Goal: Task Accomplishment & Management: Complete application form

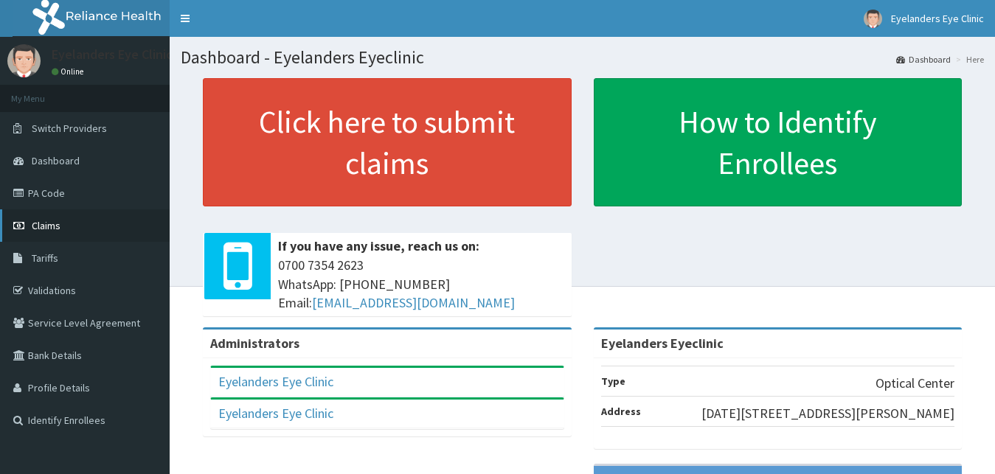
click at [38, 219] on span "Claims" at bounding box center [46, 225] width 29 height 13
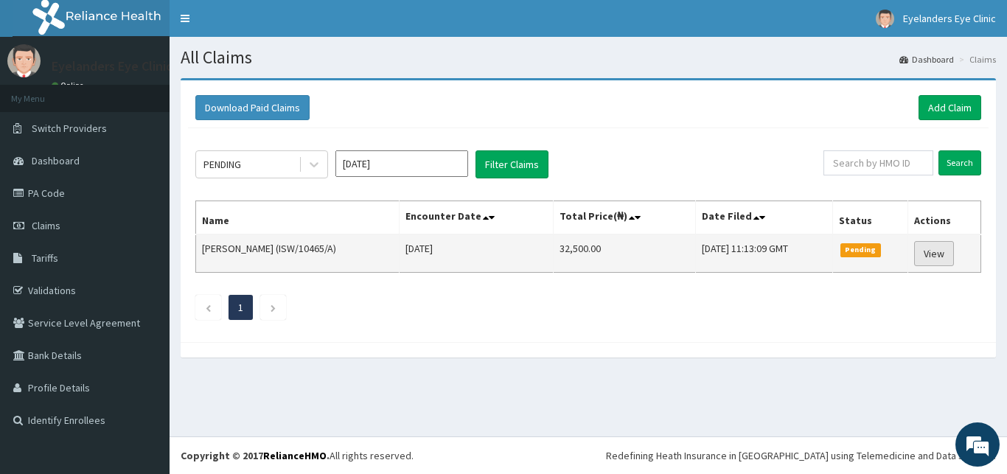
click at [943, 255] on link "View" at bounding box center [934, 253] width 40 height 25
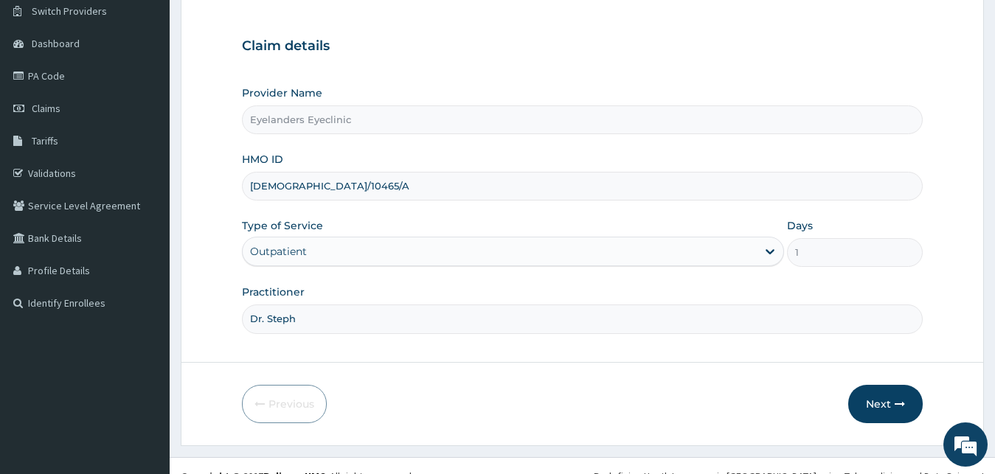
scroll to position [138, 0]
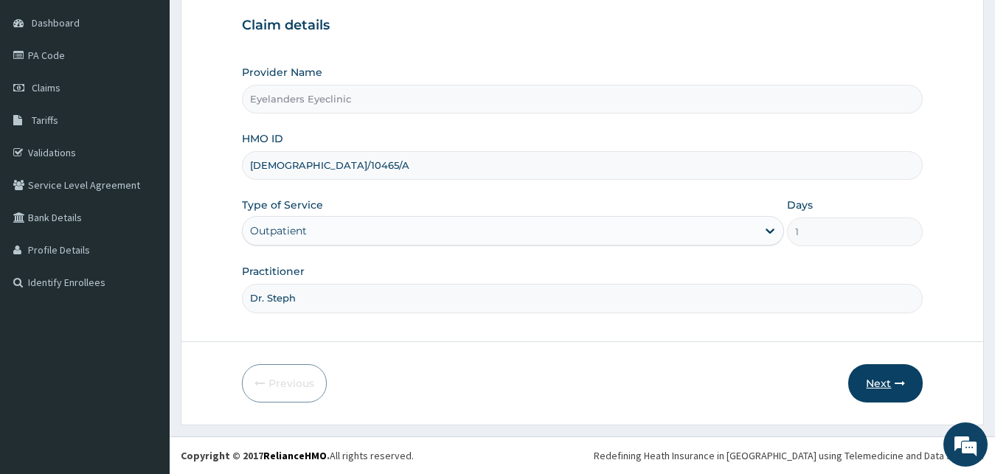
click at [902, 386] on icon "button" at bounding box center [899, 383] width 10 height 10
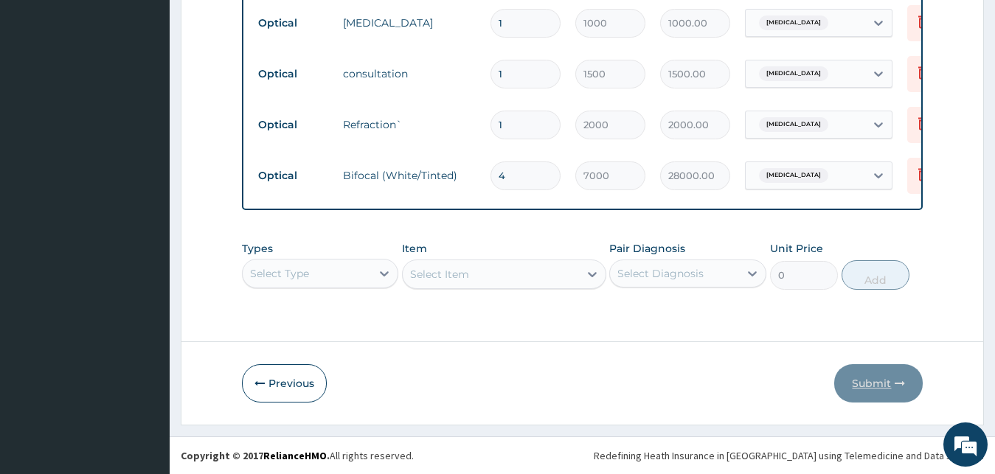
scroll to position [0, 60]
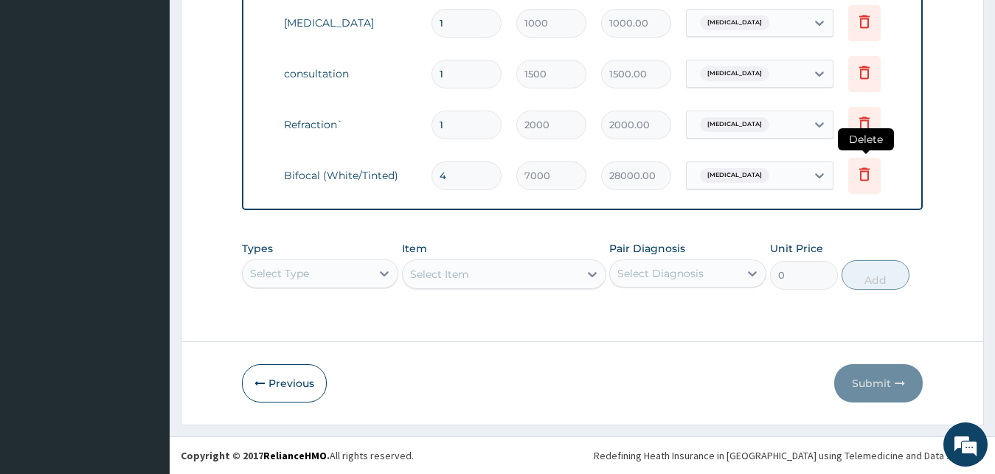
click at [867, 167] on icon at bounding box center [864, 173] width 10 height 13
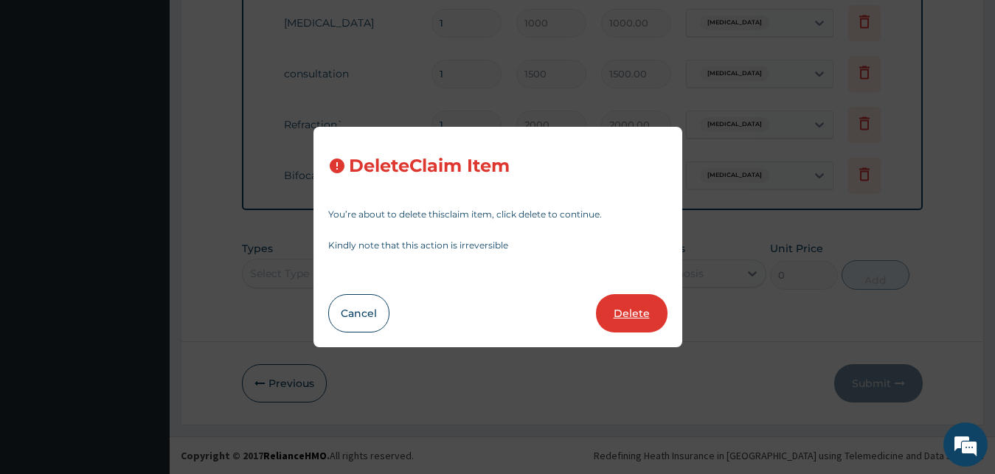
click at [627, 317] on button "Delete" at bounding box center [632, 313] width 72 height 38
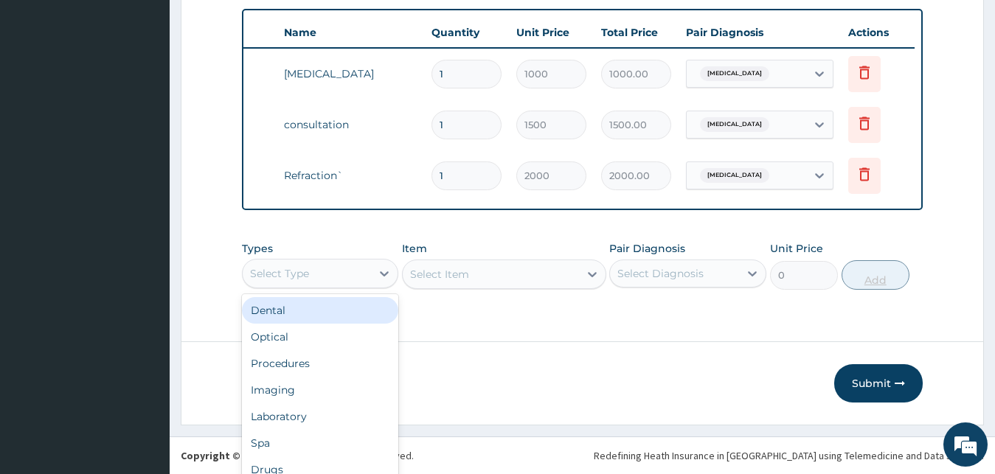
scroll to position [41, 0]
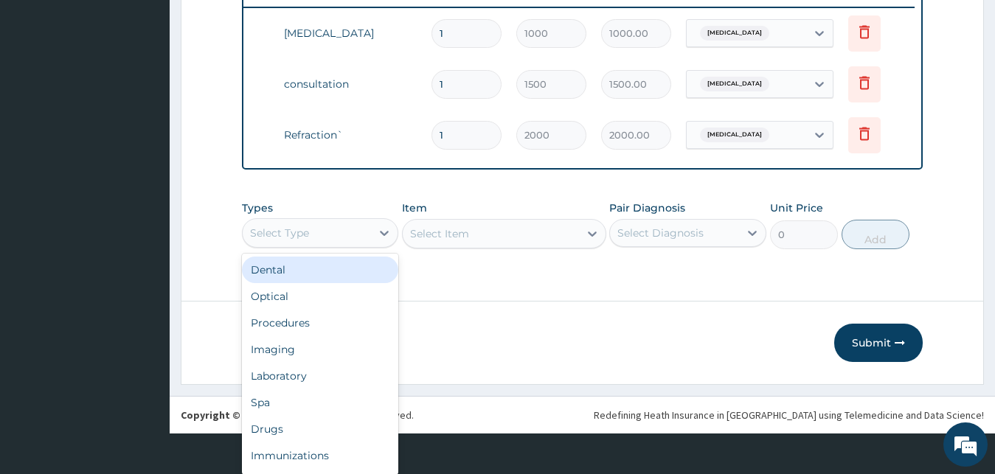
click at [318, 304] on div "Optical" at bounding box center [320, 296] width 157 height 27
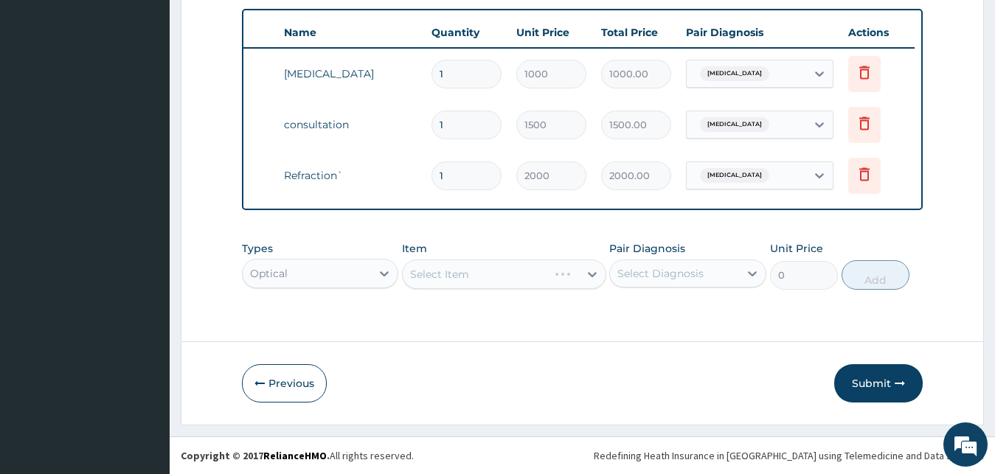
scroll to position [0, 0]
click at [466, 286] on div "Select Item" at bounding box center [504, 274] width 204 height 29
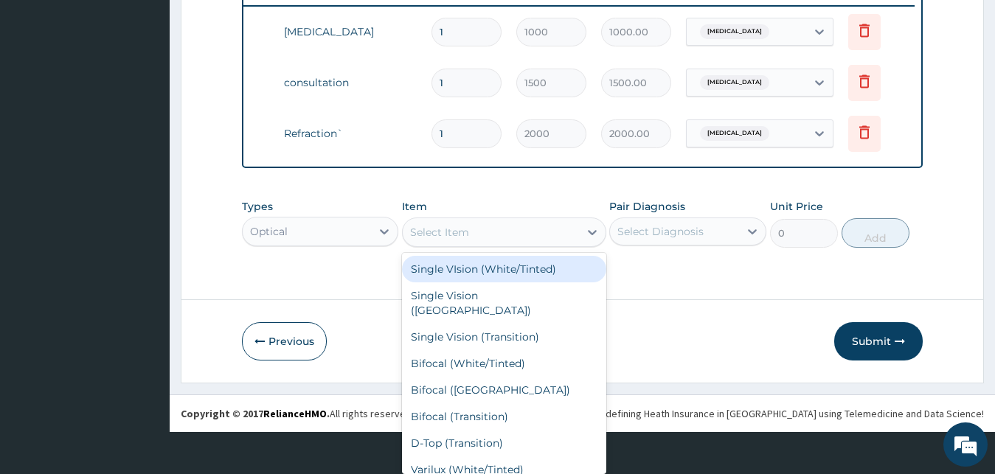
scroll to position [1, 0]
click at [490, 298] on div "Single Vision (AR)" at bounding box center [504, 301] width 204 height 41
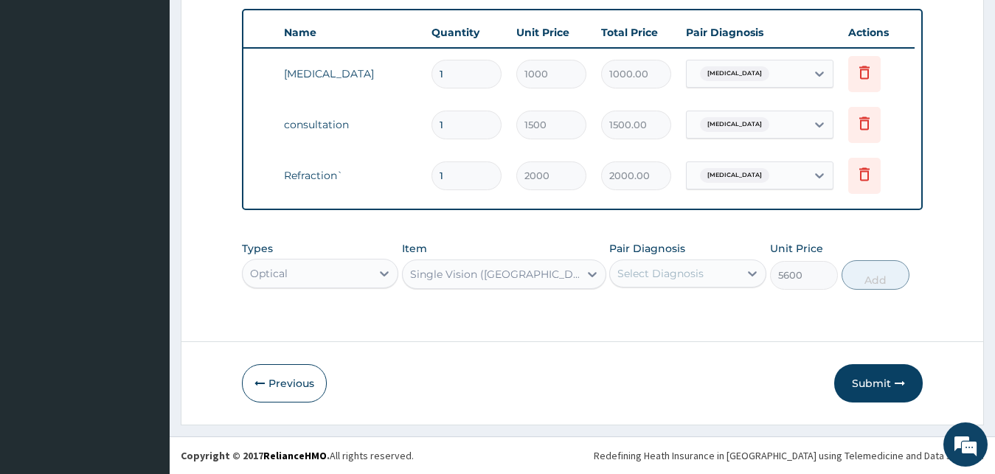
scroll to position [0, 0]
click at [556, 252] on div "Item option Single Vision (AR), selected. Select is focused ,type to refine lis…" at bounding box center [504, 265] width 204 height 49
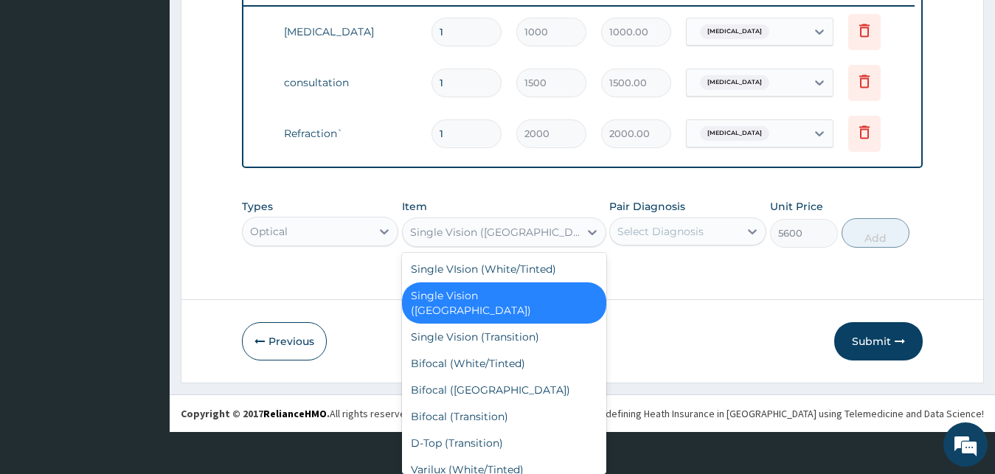
scroll to position [42, 0]
click at [526, 329] on div "Single Vision (Transition)" at bounding box center [504, 337] width 204 height 27
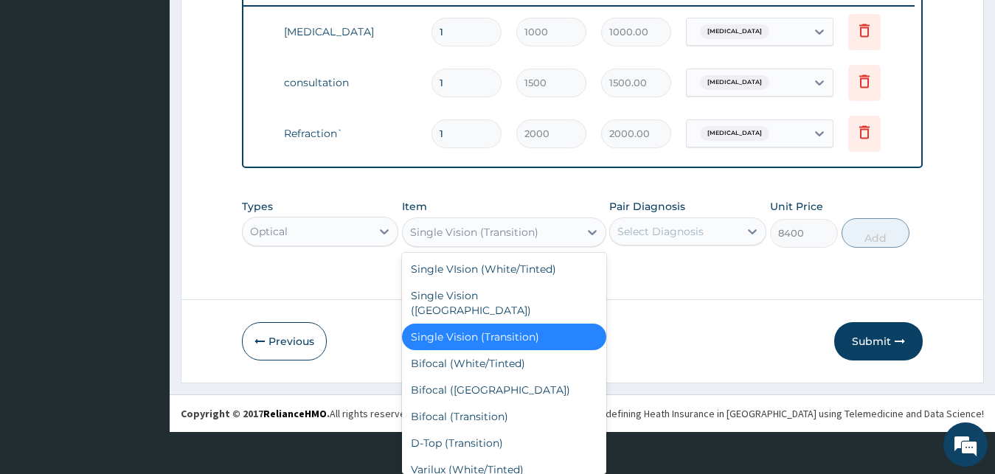
click at [500, 353] on div "Bifocal (White/Tinted)" at bounding box center [504, 363] width 204 height 27
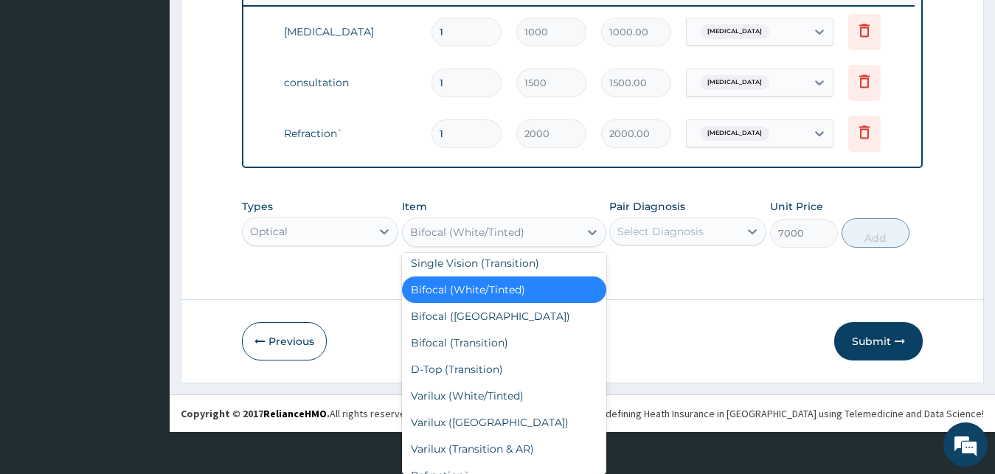
scroll to position [156, 0]
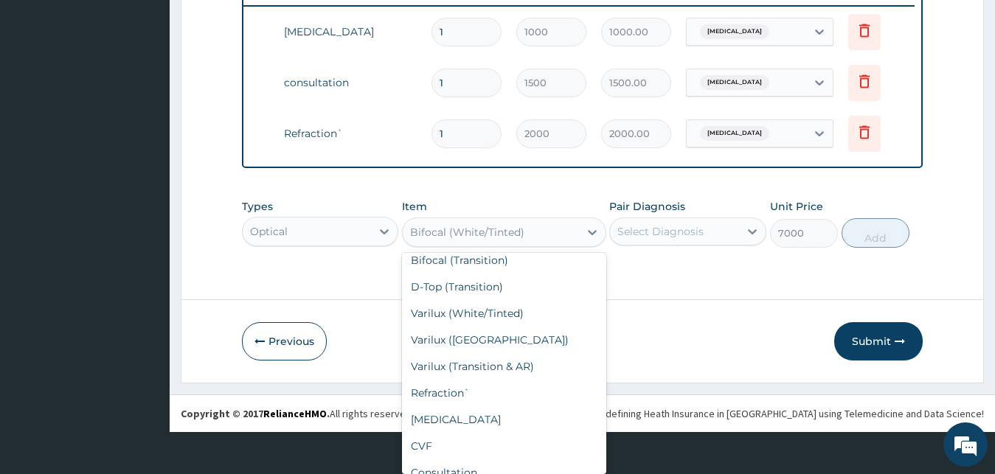
click at [494, 361] on div "Varilux (Transition & AR)" at bounding box center [504, 366] width 204 height 27
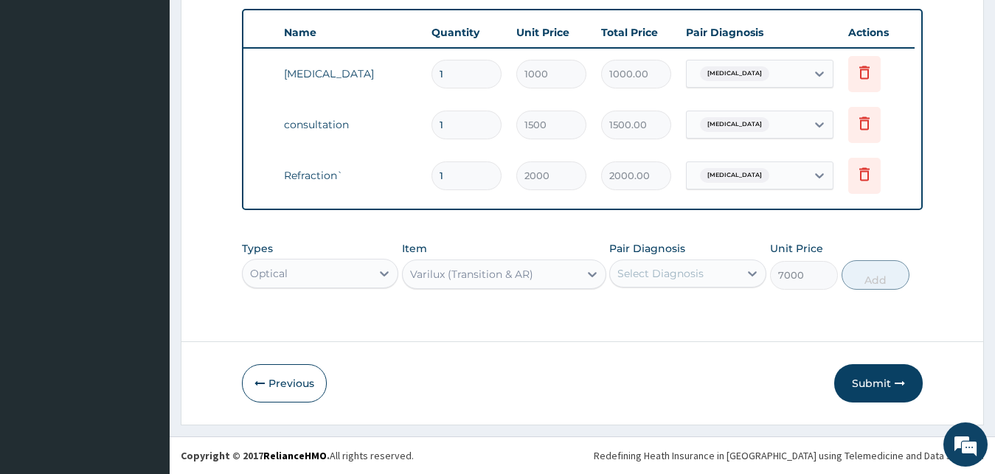
type input "21000"
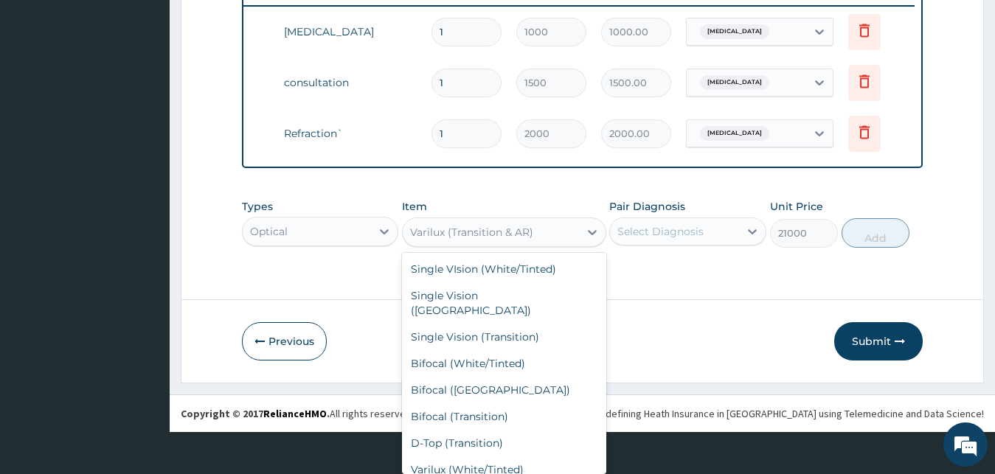
scroll to position [56, 0]
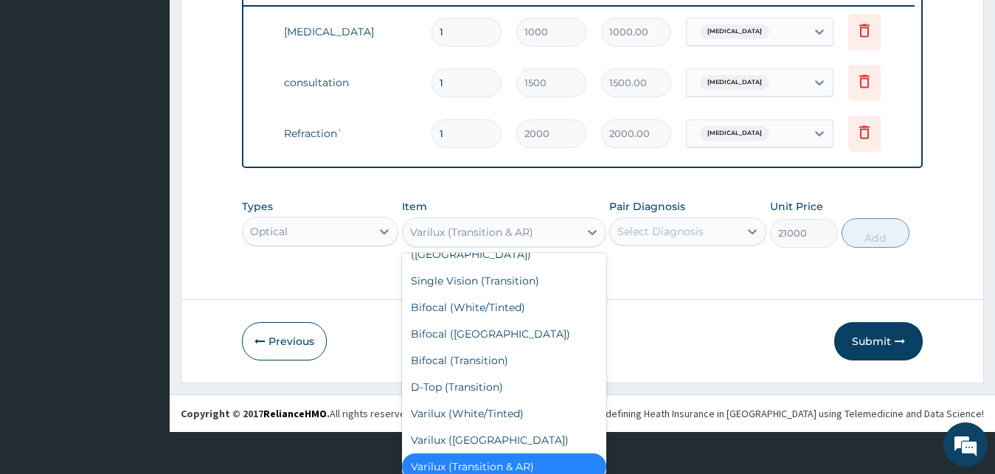
click at [652, 277] on div "Types Optical Item option Varilux (Transition & AR), selected. option Varilux (…" at bounding box center [582, 235] width 681 height 86
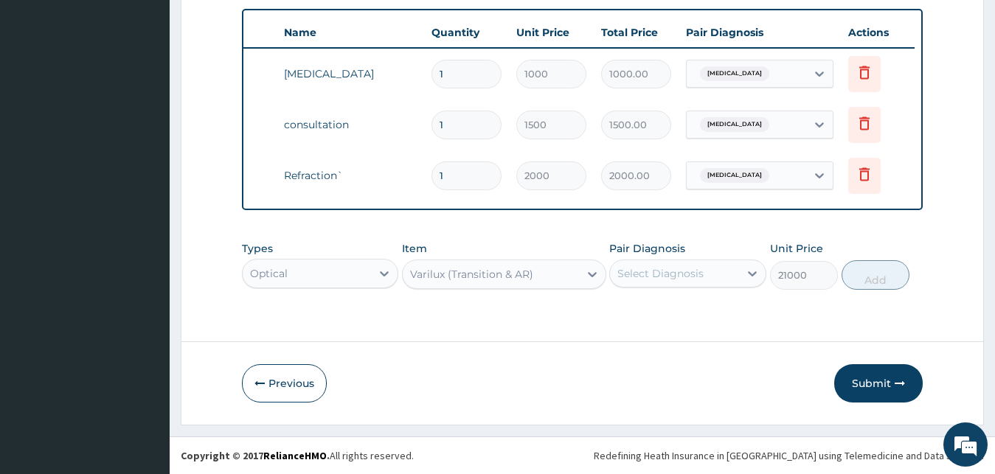
scroll to position [0, 0]
click at [711, 313] on div "Myopia" at bounding box center [687, 311] width 157 height 30
click at [706, 319] on div "Myopia" at bounding box center [687, 311] width 157 height 30
click at [708, 316] on div "Myopia" at bounding box center [687, 311] width 157 height 30
checkbox input "true"
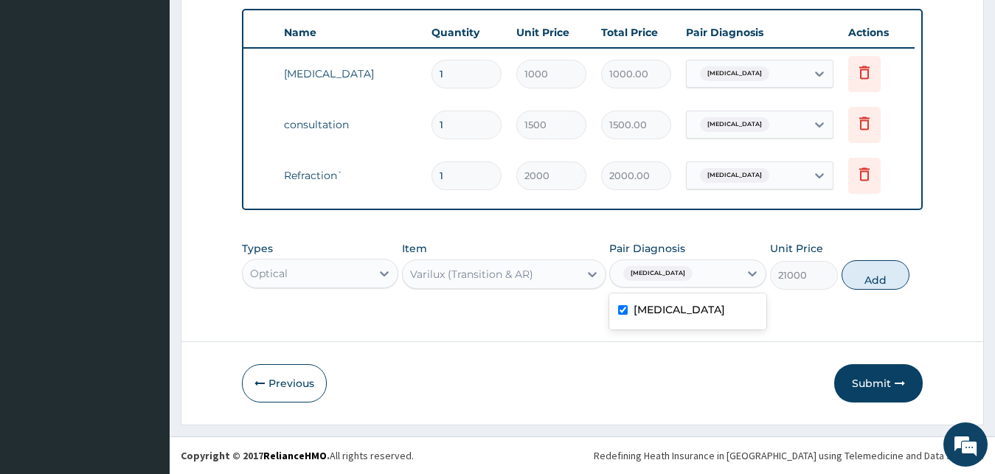
click at [623, 377] on div "Previous Submit" at bounding box center [582, 383] width 681 height 38
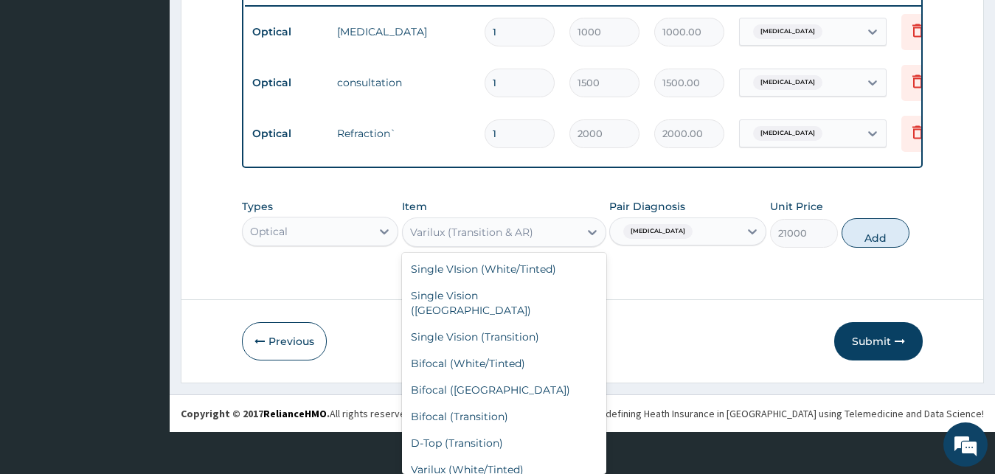
click at [509, 408] on div "Bifocal (Transition)" at bounding box center [504, 416] width 204 height 27
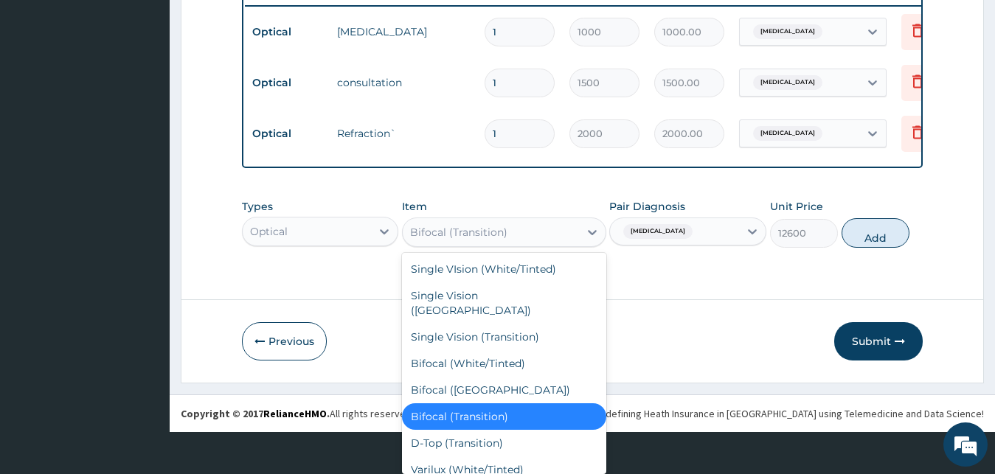
scroll to position [42, 0]
click at [514, 270] on div "Single VIsion (White/Tinted)" at bounding box center [504, 269] width 204 height 27
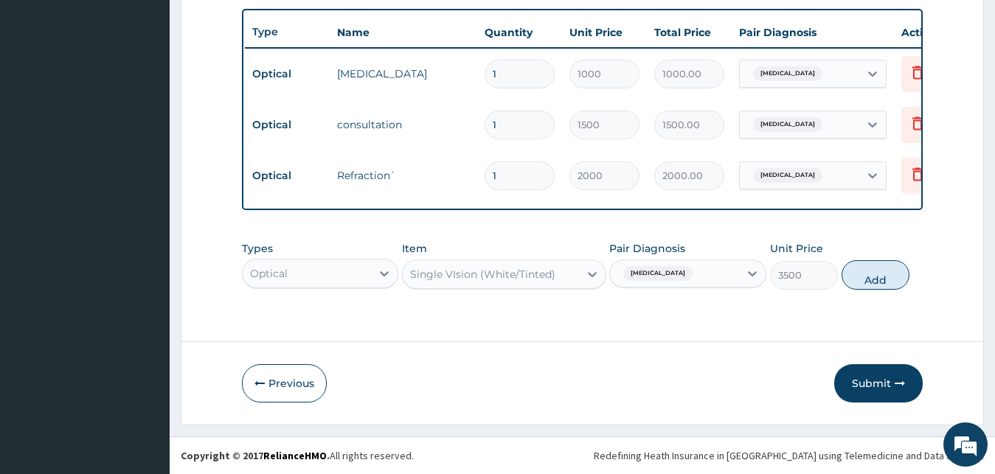
scroll to position [0, 0]
click at [532, 257] on div "Item Single VIsion (White/Tinted)" at bounding box center [504, 265] width 204 height 49
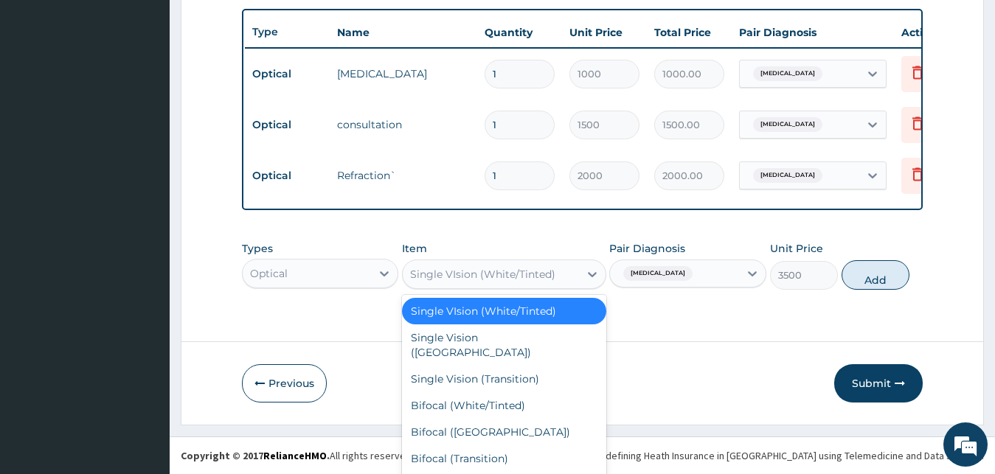
scroll to position [42, 0]
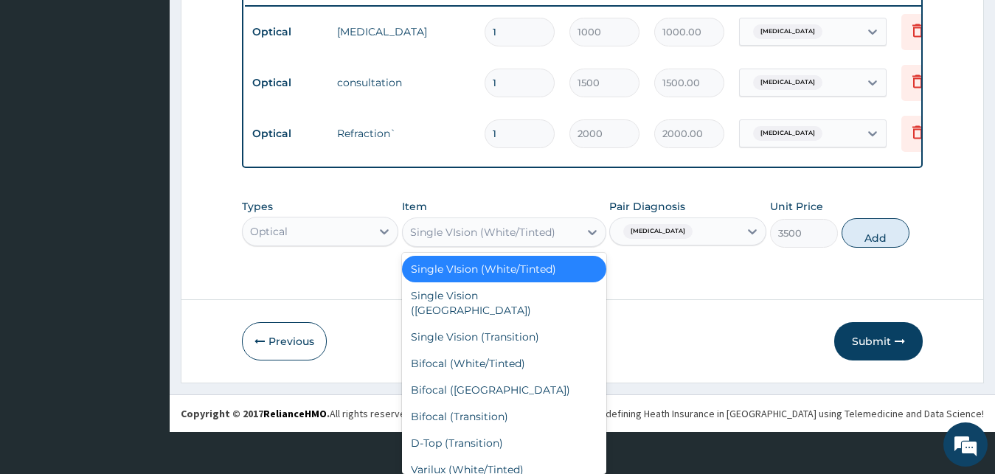
click at [504, 293] on div "Single Vision (AR)" at bounding box center [504, 302] width 204 height 41
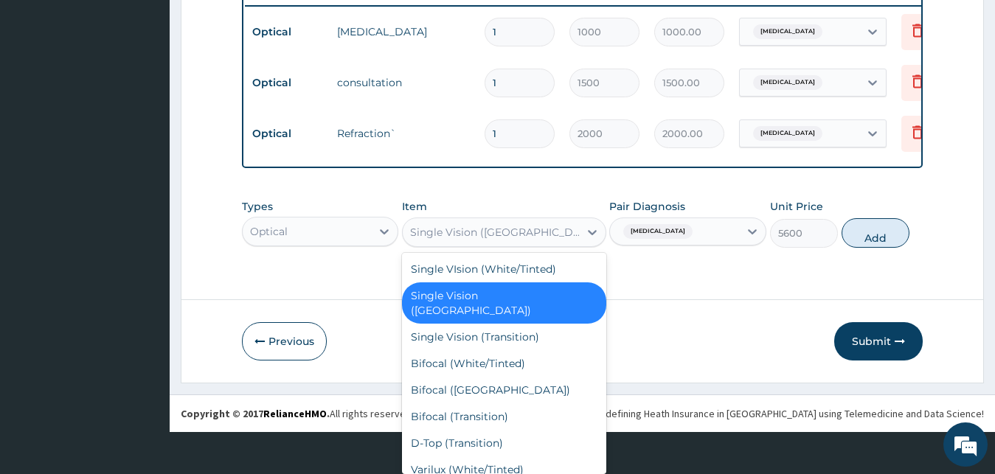
click at [514, 265] on div "Single VIsion (White/Tinted)" at bounding box center [504, 269] width 204 height 27
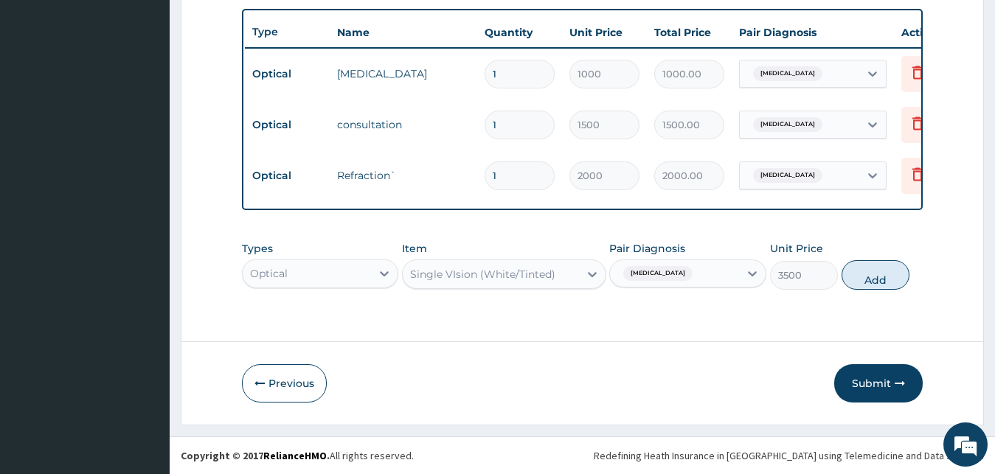
scroll to position [0, 0]
click at [871, 274] on button "Add" at bounding box center [875, 274] width 68 height 29
type input "0"
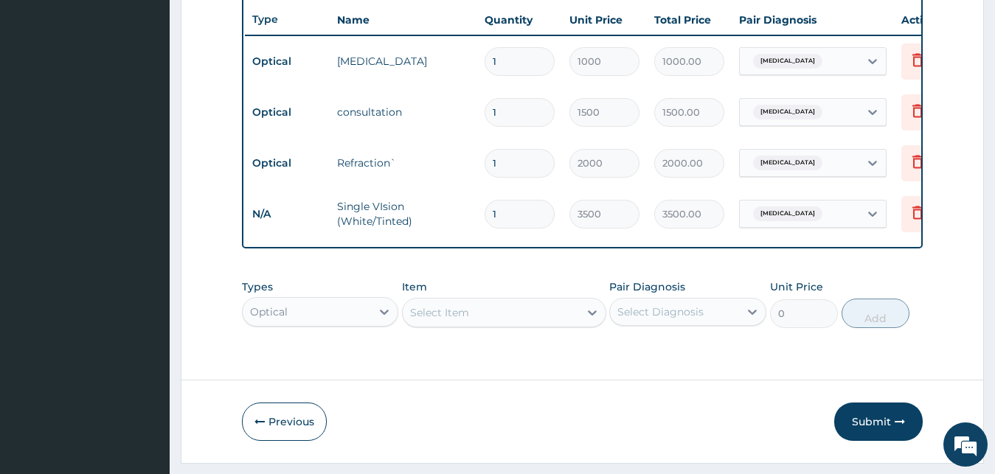
click at [529, 214] on input "1" at bounding box center [519, 214] width 70 height 29
type input "0.00"
type input "8"
type input "28000.00"
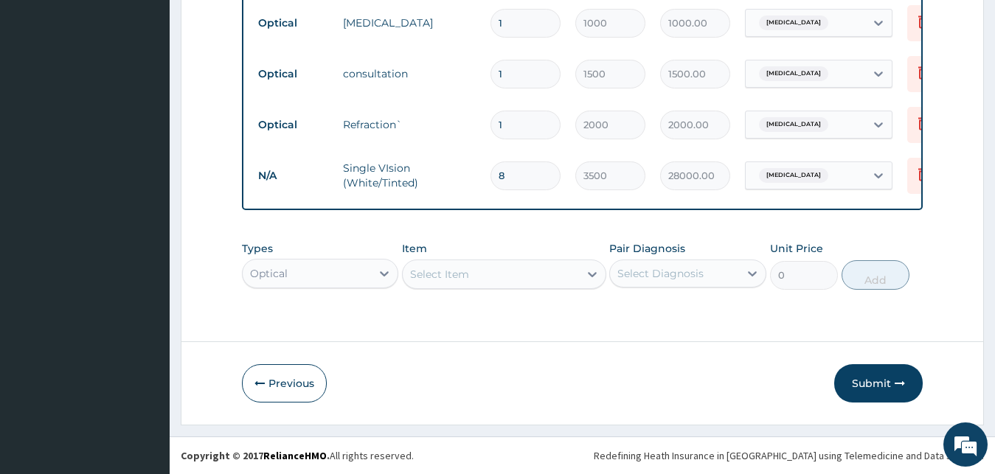
scroll to position [603, 0]
type input "8"
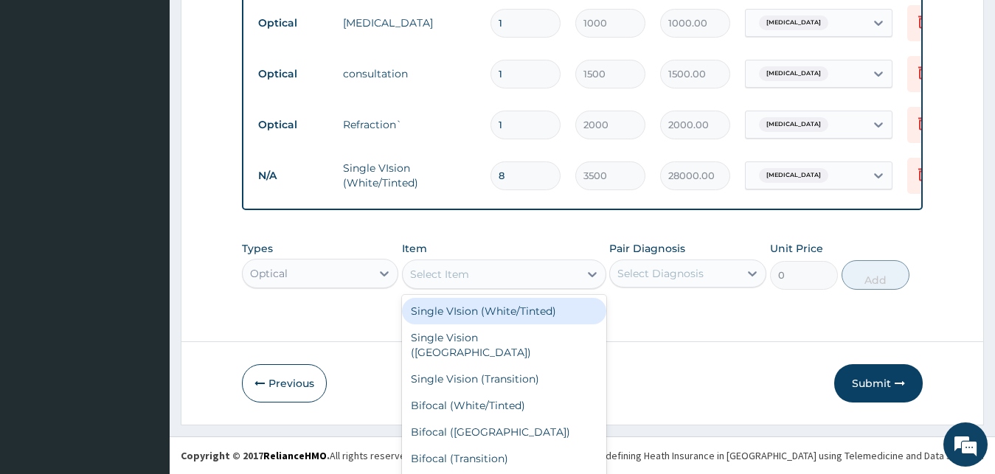
scroll to position [42, 0]
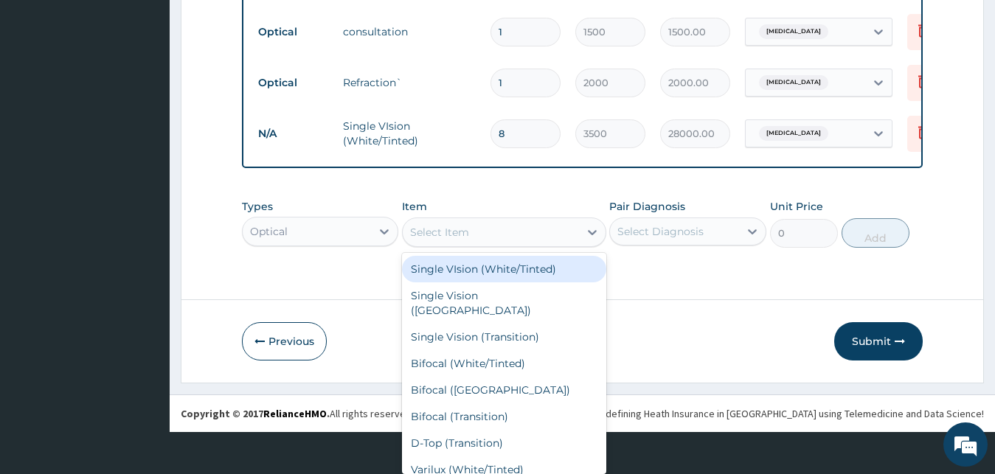
click at [540, 282] on div "Single VIsion (White/Tinted)" at bounding box center [504, 269] width 204 height 27
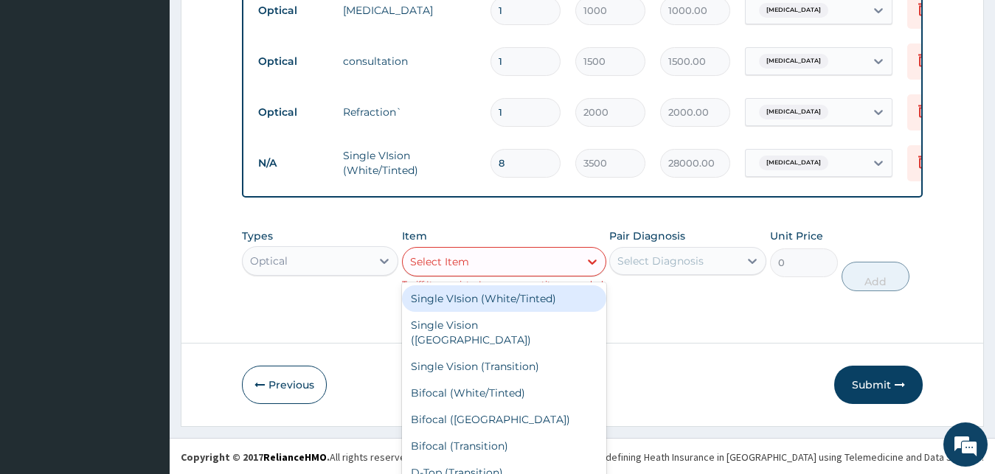
scroll to position [28, 0]
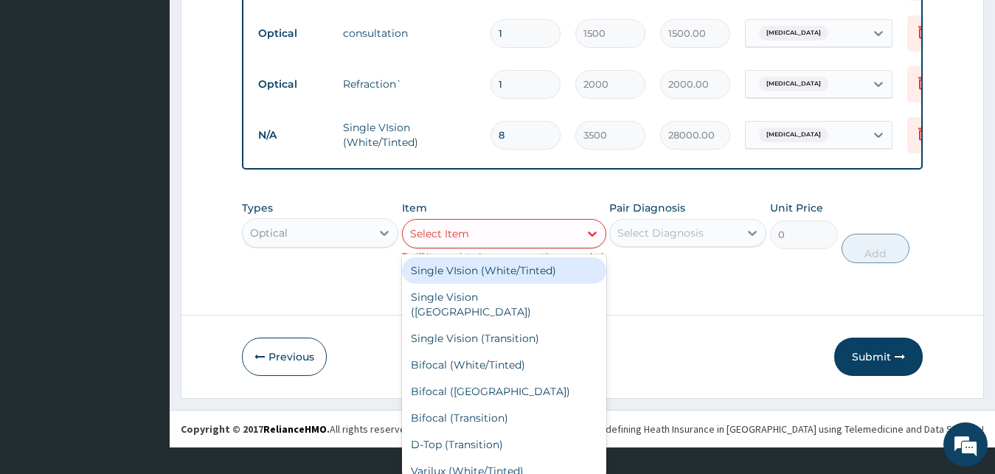
click at [526, 284] on div "Single VIsion (White/Tinted)" at bounding box center [504, 270] width 204 height 27
click at [513, 284] on div "Single VIsion (White/Tinted)" at bounding box center [504, 270] width 204 height 27
click at [499, 310] on div "Single Vision (AR)" at bounding box center [504, 304] width 204 height 41
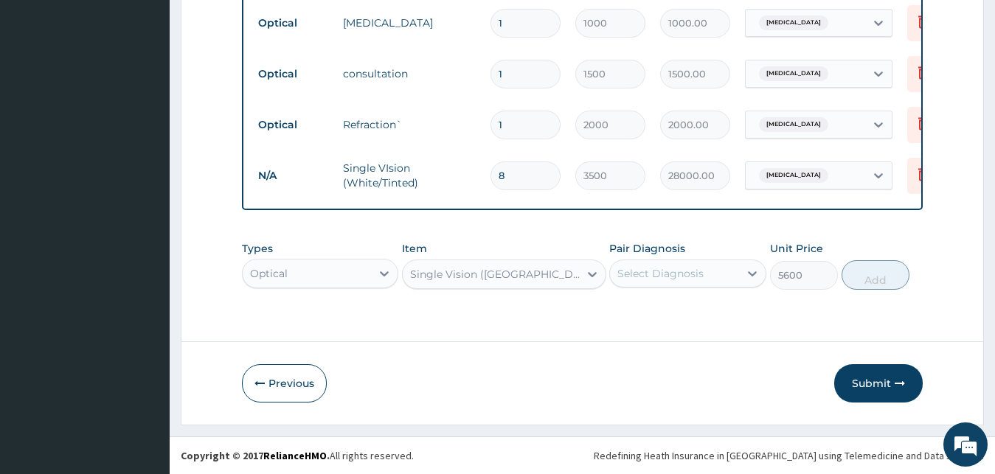
scroll to position [42, 0]
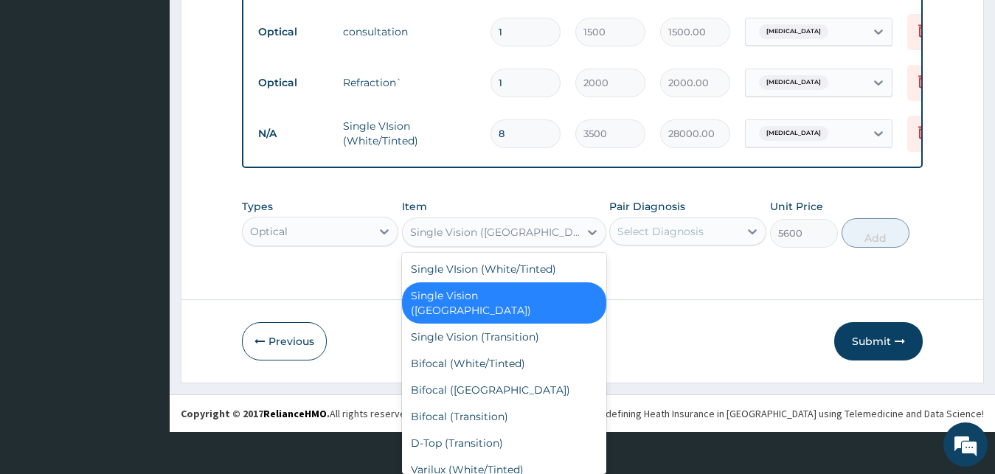
click at [516, 324] on div "Single Vision (Transition)" at bounding box center [504, 337] width 204 height 27
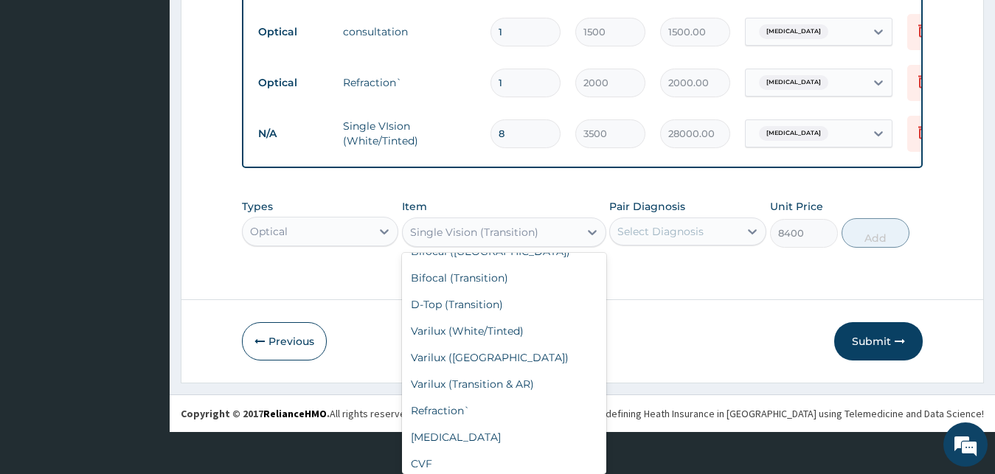
scroll to position [138, 0]
click at [537, 378] on div "Varilux (Transition & AR)" at bounding box center [504, 385] width 204 height 27
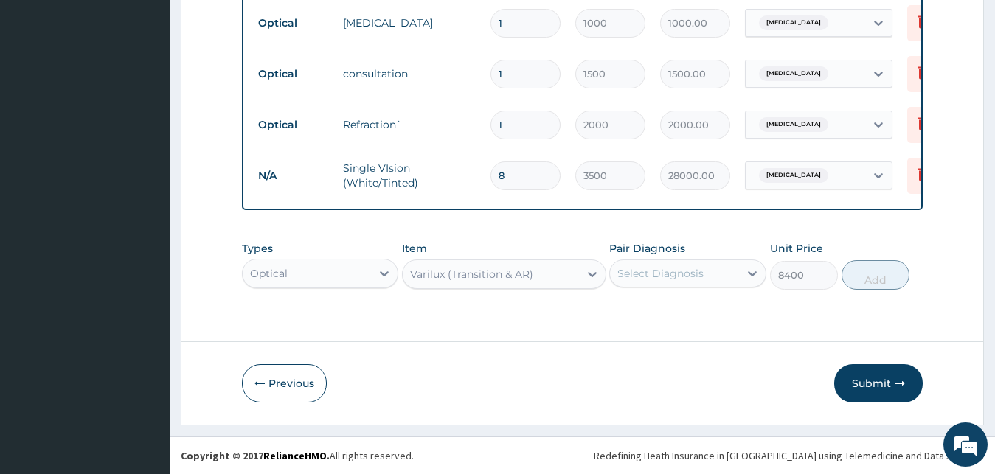
type input "21000"
click at [670, 307] on label "Myopia" at bounding box center [678, 309] width 91 height 15
checkbox input "true"
click at [888, 272] on button "Add" at bounding box center [875, 274] width 68 height 29
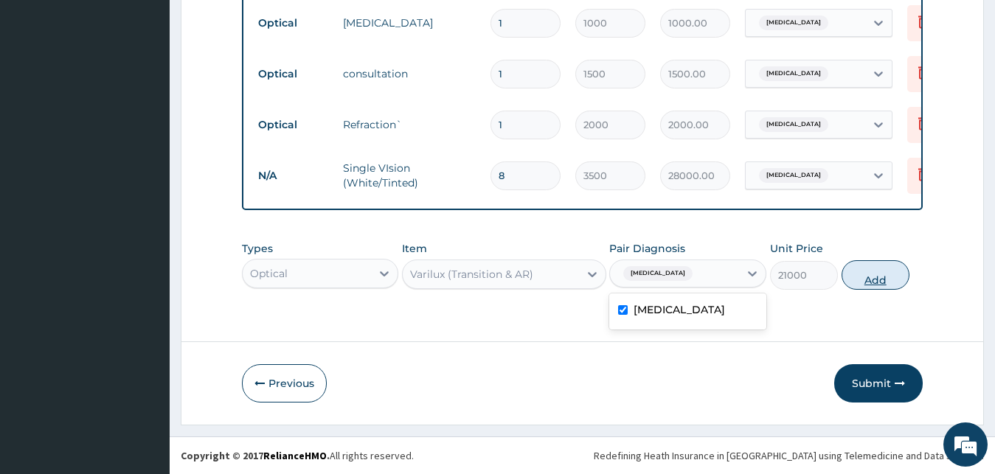
type input "0"
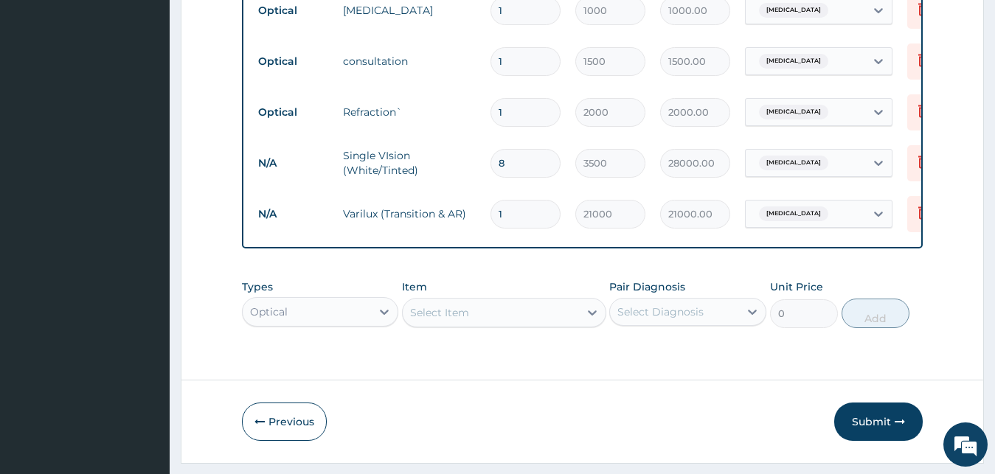
click at [534, 163] on input "8" at bounding box center [525, 163] width 70 height 29
type input "0.00"
type input "1"
type input "3500.00"
type input "0.00"
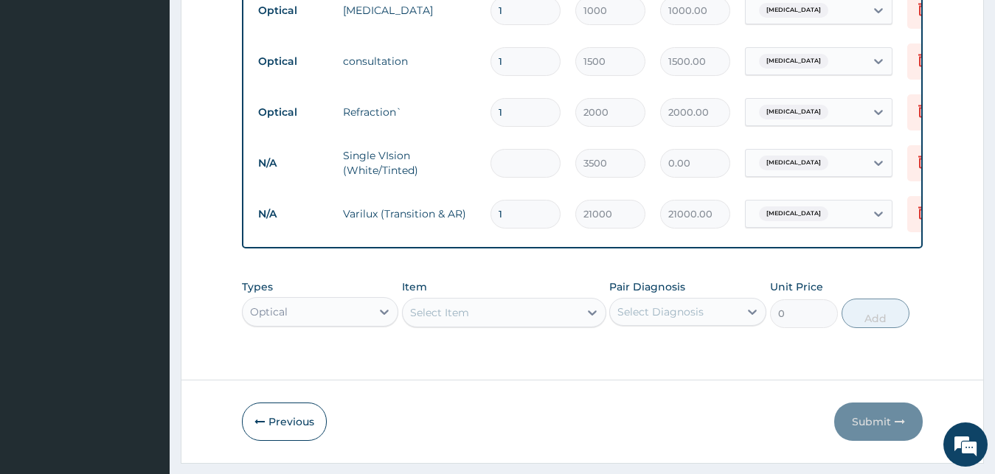
click at [527, 175] on input "number" at bounding box center [525, 163] width 70 height 29
click at [529, 161] on input "number" at bounding box center [525, 163] width 70 height 29
type input "3"
type input "10500.00"
type input "3"
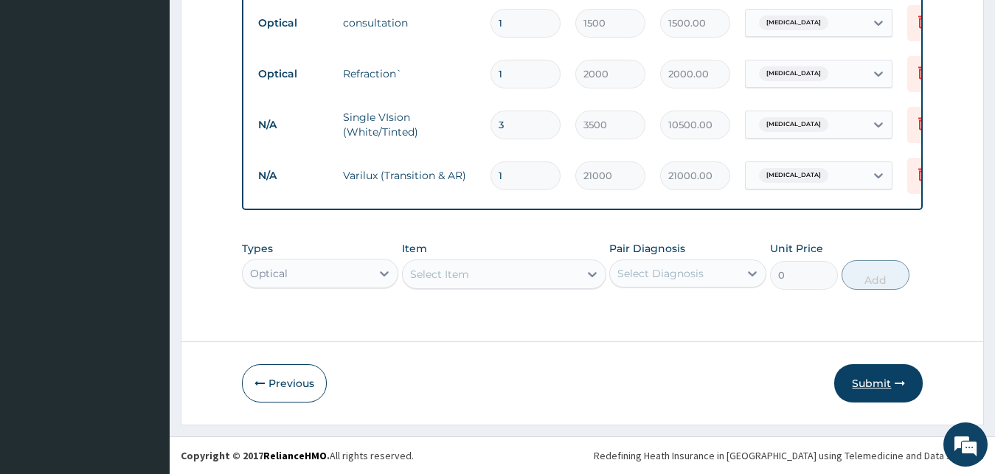
click at [874, 388] on button "Submit" at bounding box center [878, 383] width 88 height 38
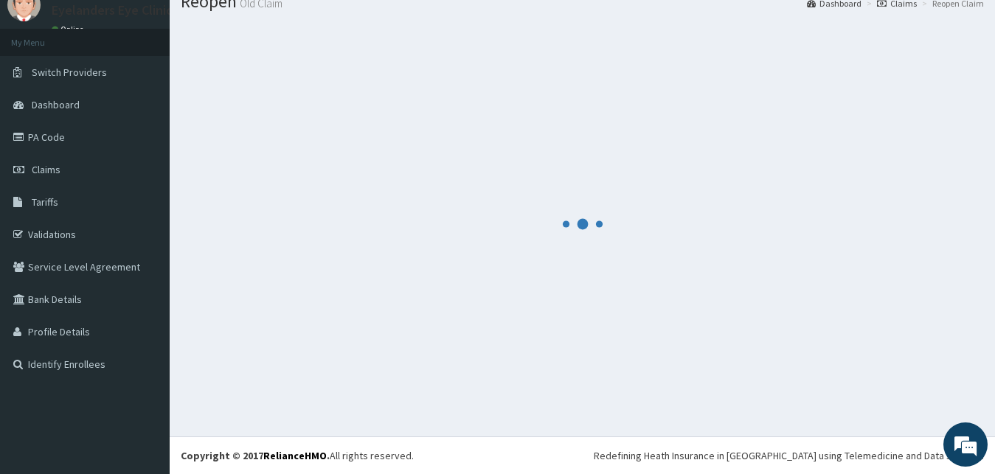
scroll to position [56, 0]
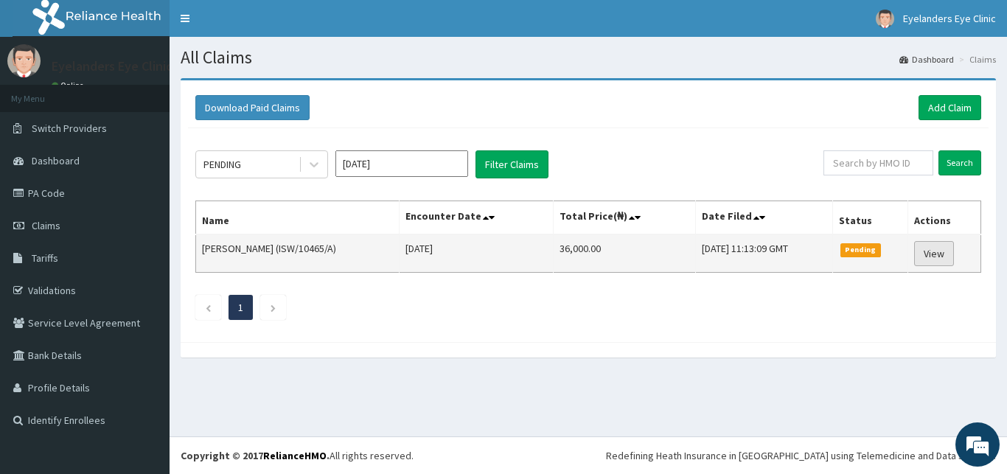
click at [939, 252] on link "View" at bounding box center [934, 253] width 40 height 25
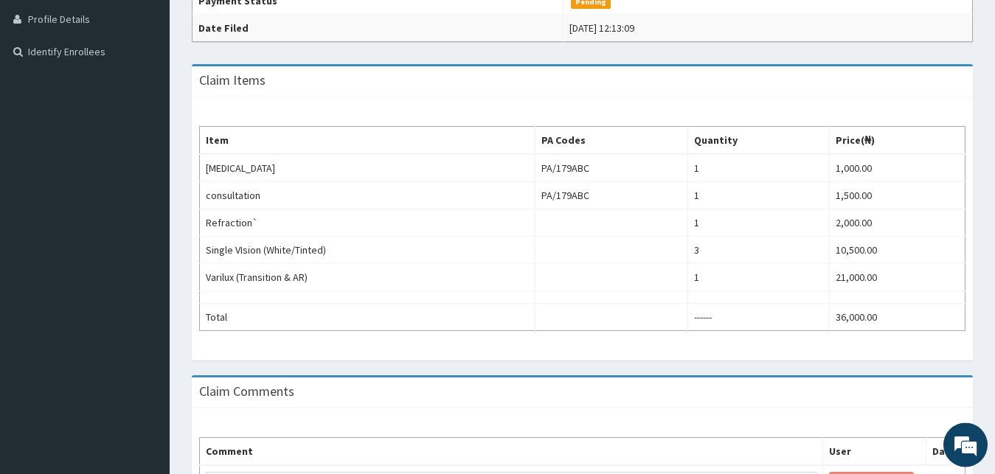
scroll to position [481, 0]
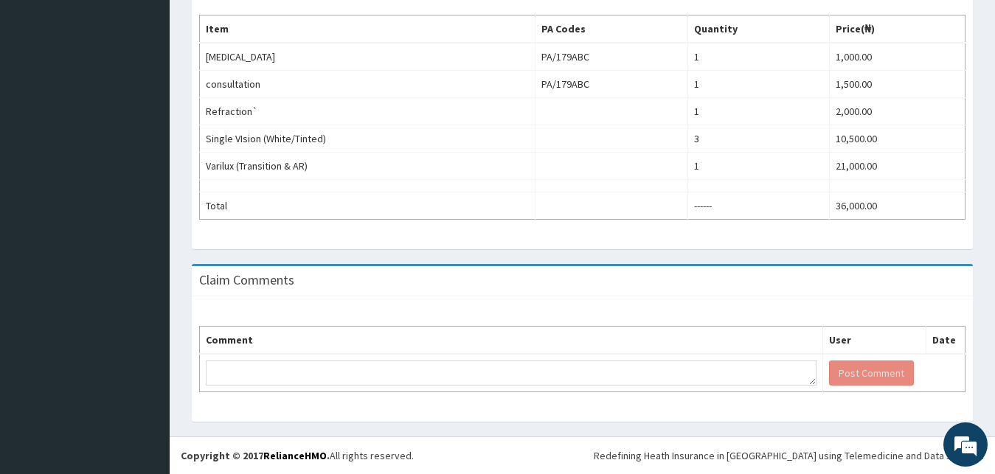
click at [623, 311] on div "Comment User Date Post Comment" at bounding box center [582, 358] width 781 height 125
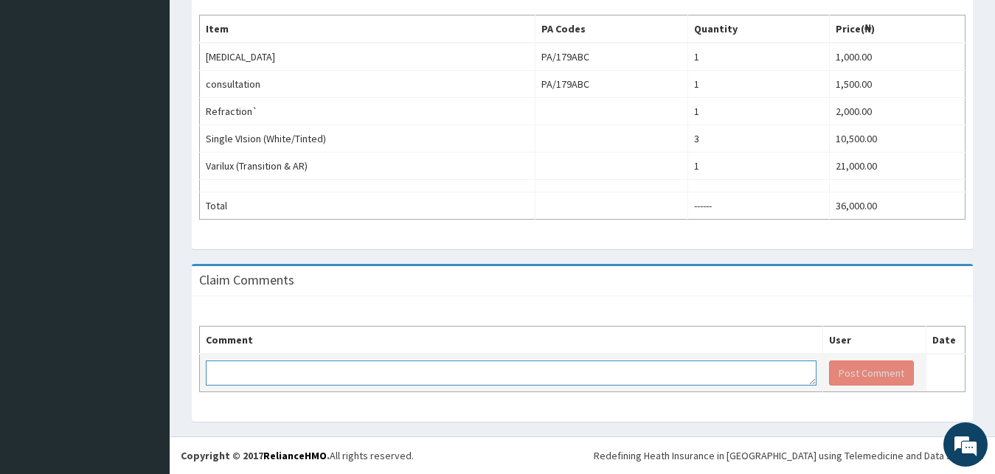
click at [388, 372] on textarea at bounding box center [511, 373] width 610 height 25
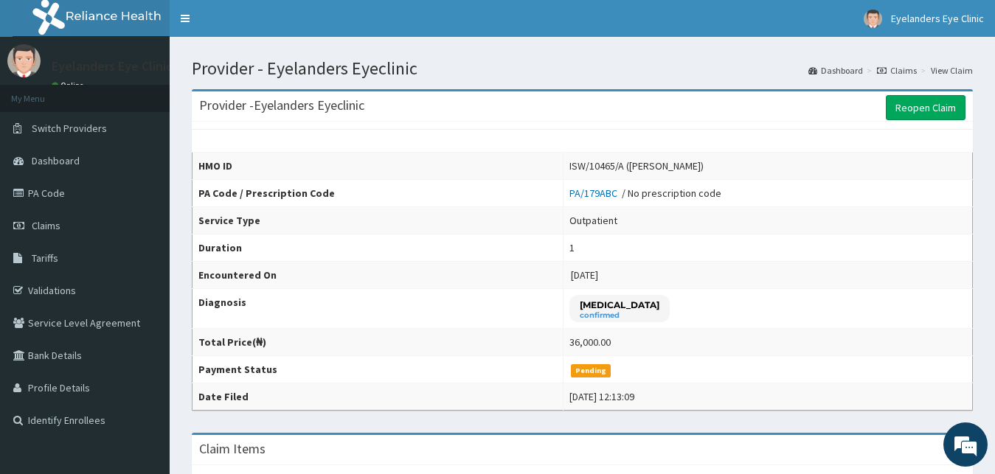
scroll to position [0, 0]
click at [935, 124] on div "HMO ID ISW/10465/A (Okechukwu Okechukwu) PA Code / Prescription Code PA/179ABC …" at bounding box center [582, 266] width 781 height 289
click at [944, 107] on link "Reopen Claim" at bounding box center [925, 107] width 80 height 25
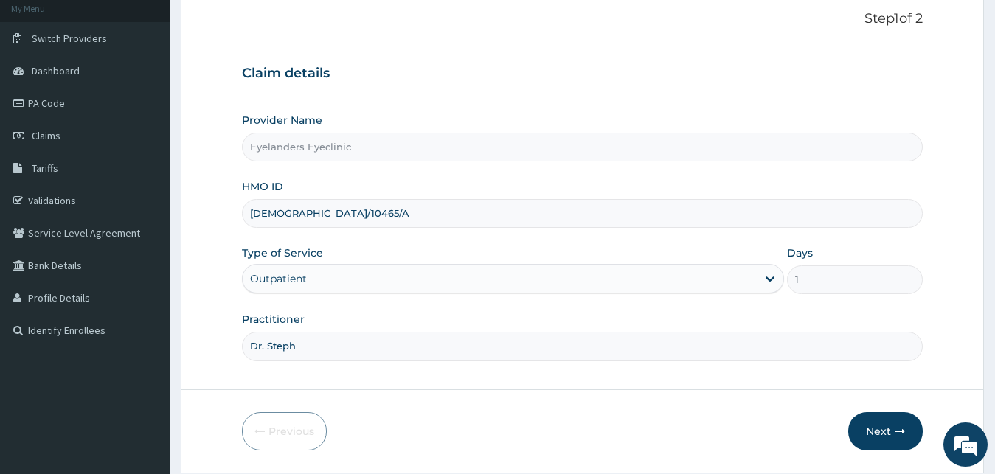
scroll to position [138, 0]
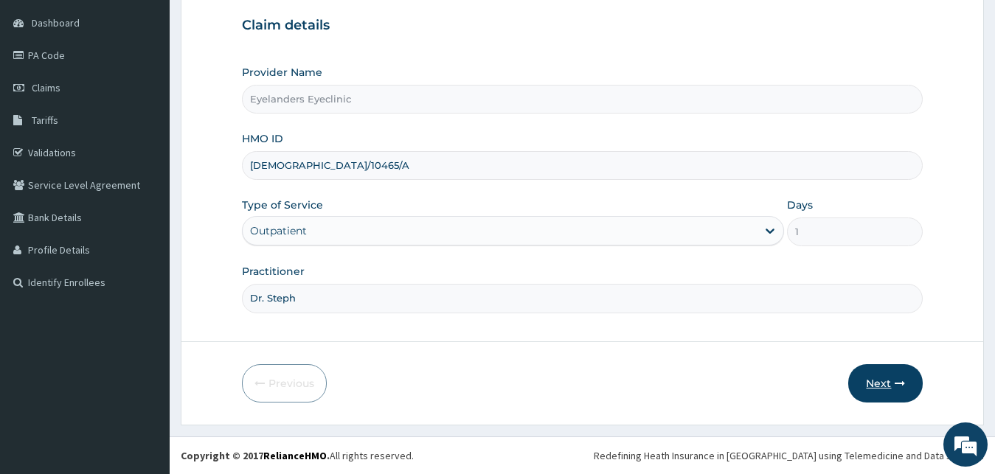
click at [872, 386] on button "Next" at bounding box center [885, 383] width 74 height 38
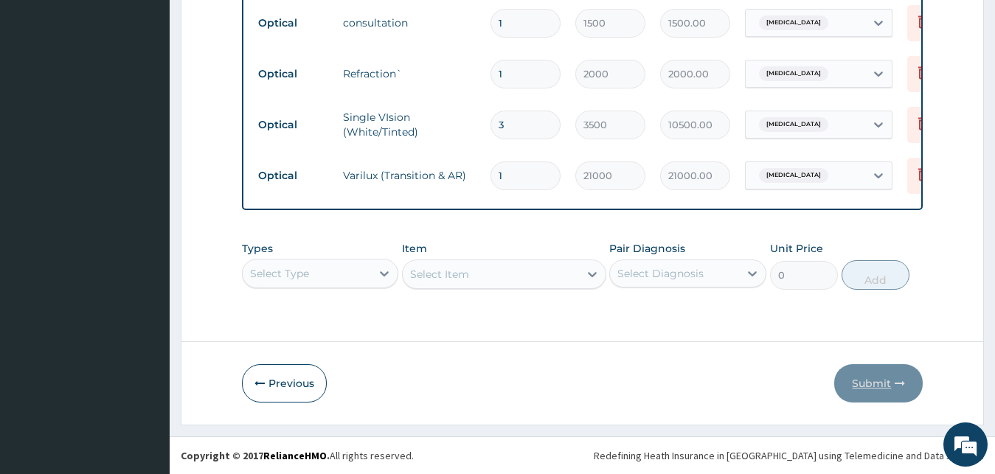
scroll to position [0, 0]
click at [310, 379] on button "Previous" at bounding box center [284, 383] width 85 height 38
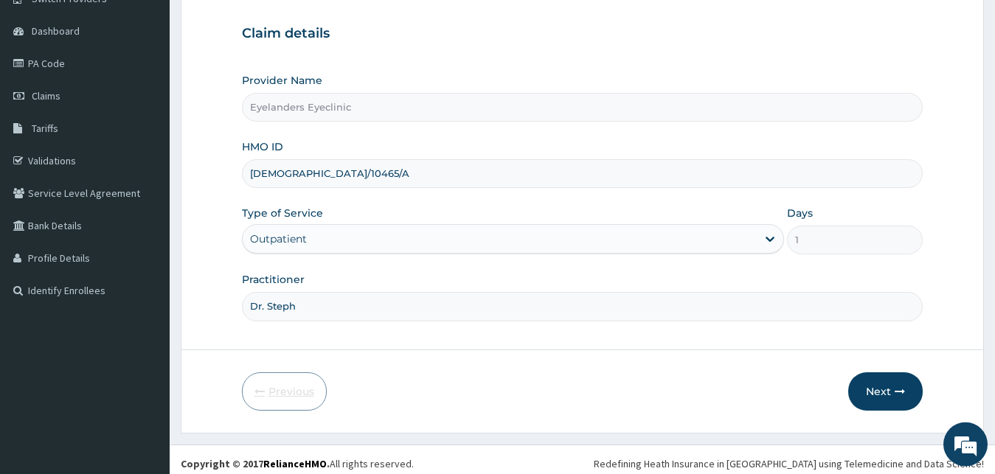
scroll to position [138, 0]
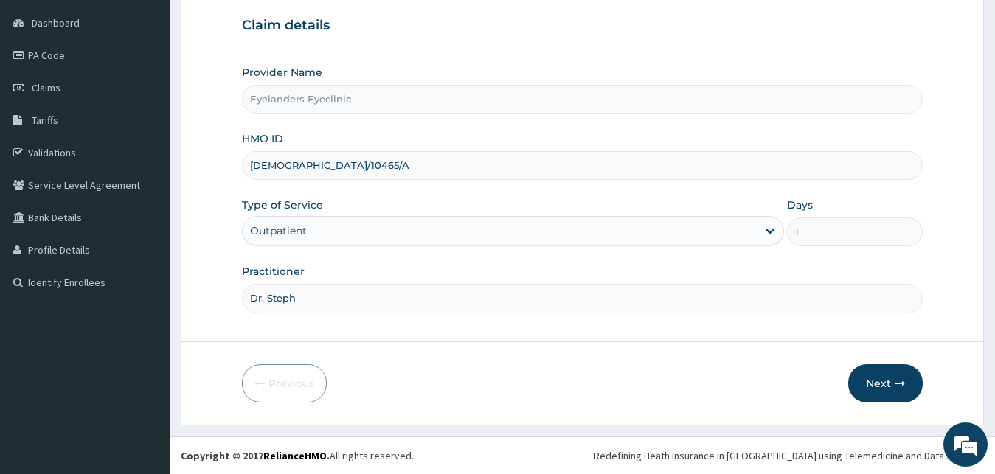
click at [890, 384] on button "Next" at bounding box center [885, 383] width 74 height 38
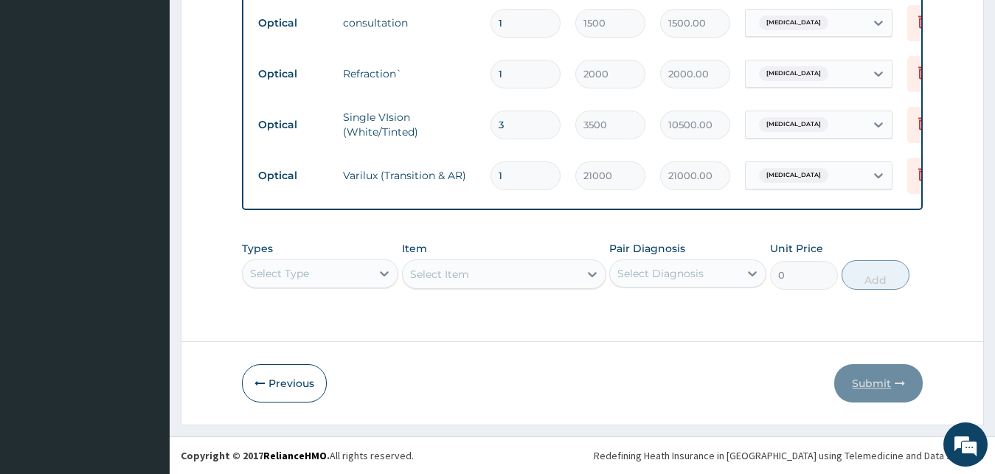
scroll to position [0, 60]
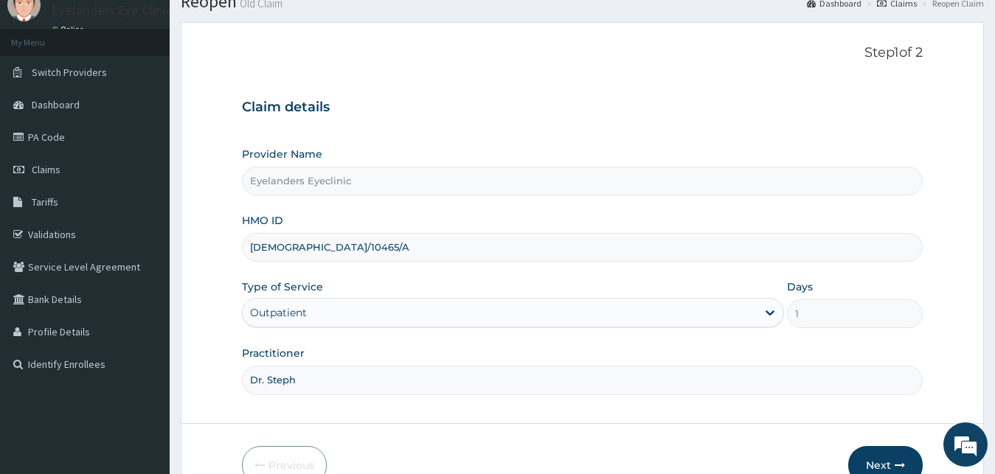
scroll to position [138, 0]
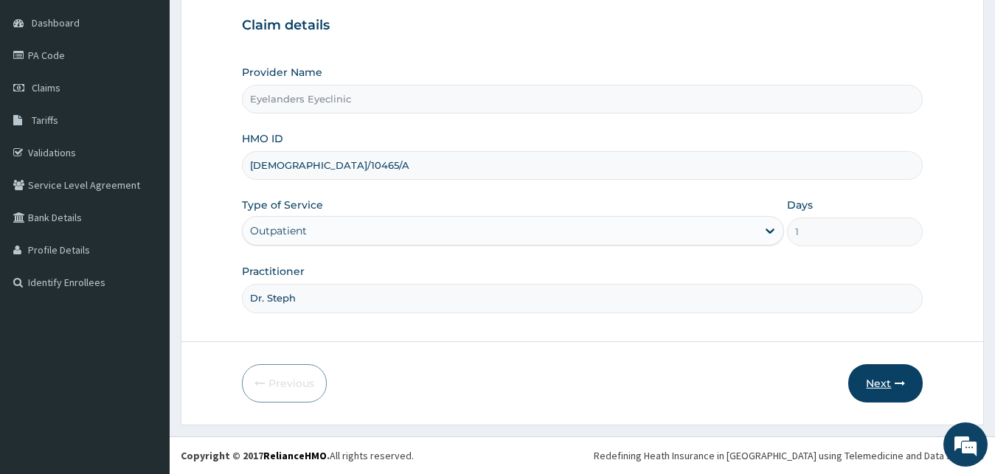
click at [899, 391] on button "Next" at bounding box center [885, 383] width 74 height 38
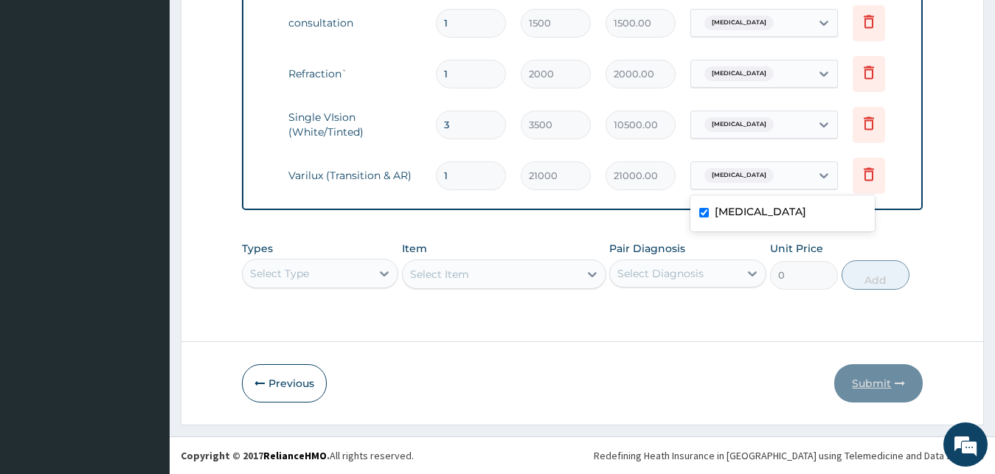
scroll to position [0, 0]
click at [779, 206] on div "[MEDICAL_DATA]" at bounding box center [782, 213] width 184 height 30
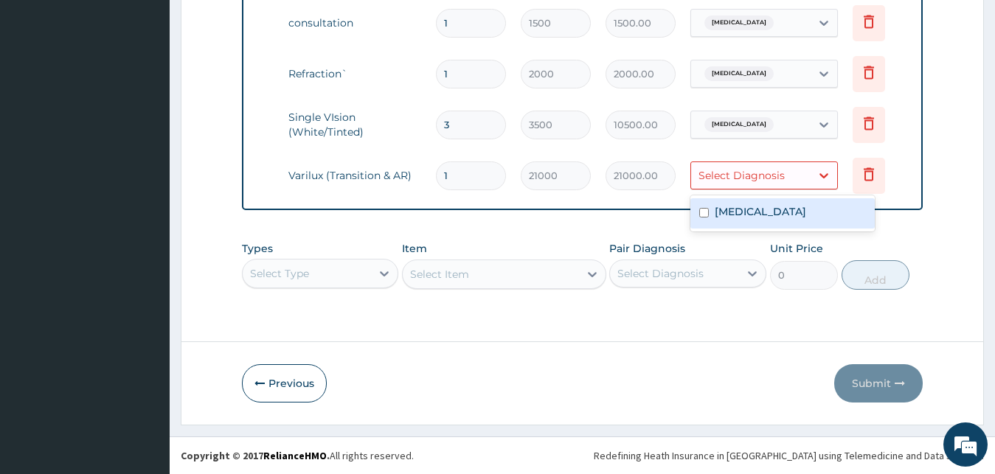
click at [778, 198] on div "[MEDICAL_DATA]" at bounding box center [782, 213] width 184 height 30
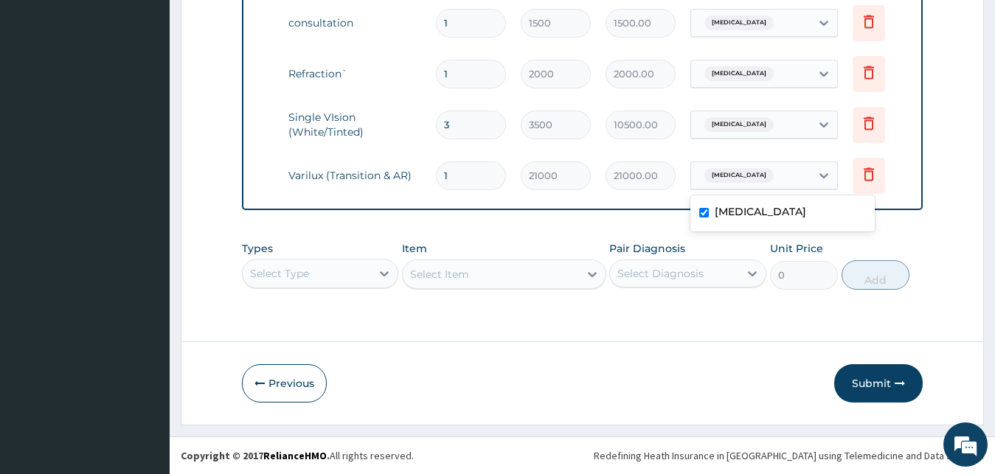
click at [778, 201] on div "Myopia" at bounding box center [782, 213] width 184 height 30
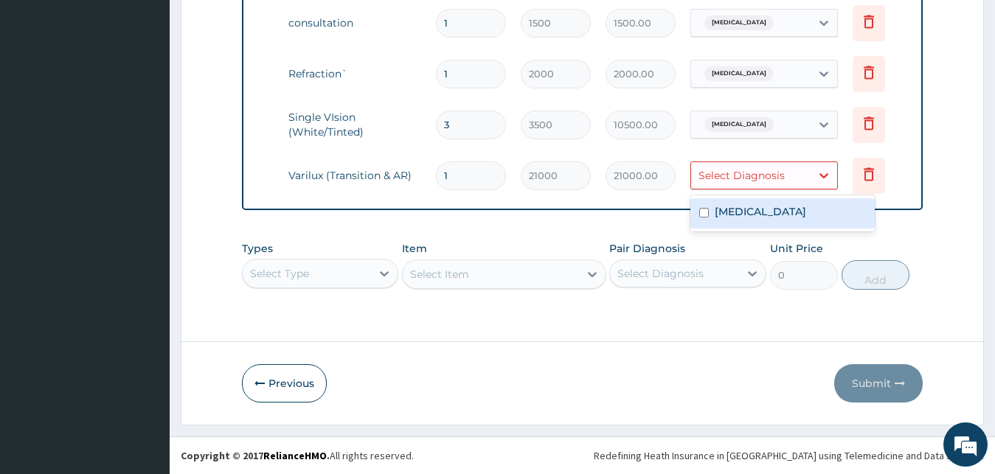
click at [781, 198] on div "Myopia" at bounding box center [782, 213] width 184 height 30
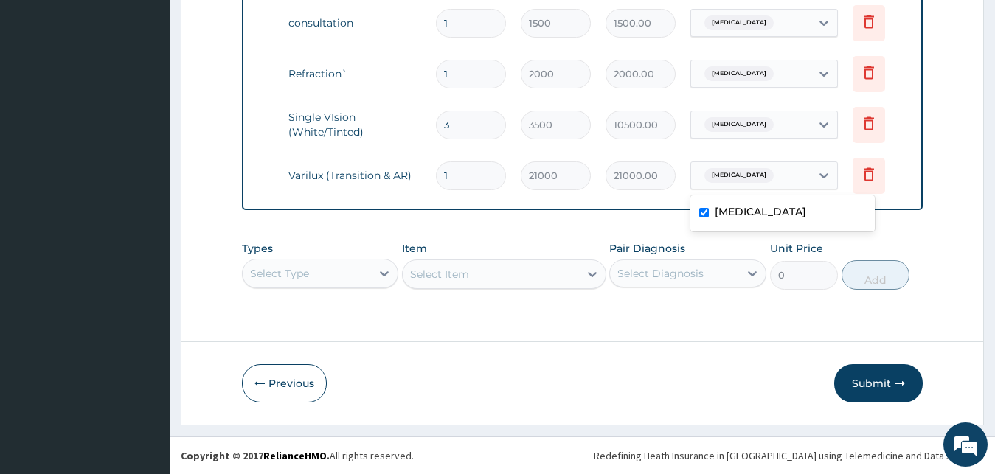
checkbox input "true"
click at [880, 371] on button "Submit" at bounding box center [878, 383] width 88 height 38
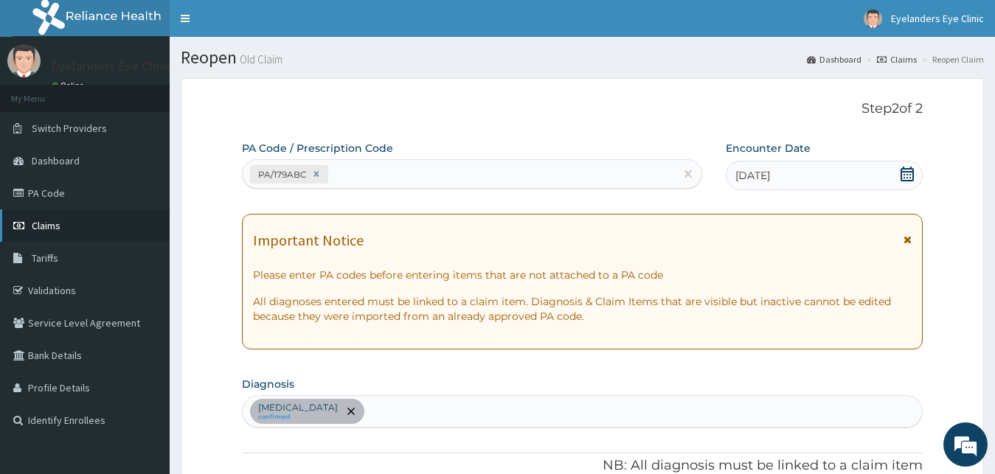
click at [71, 233] on link "Claims" at bounding box center [85, 225] width 170 height 32
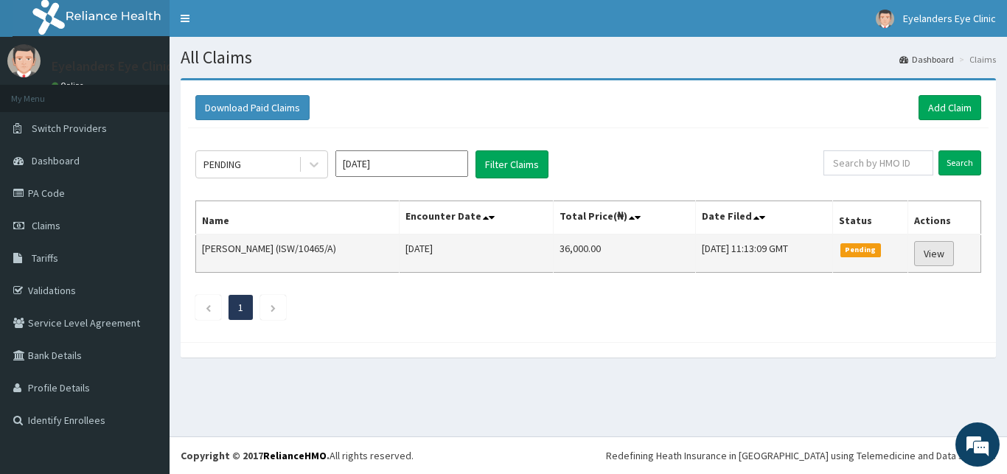
click at [953, 244] on link "View" at bounding box center [934, 253] width 40 height 25
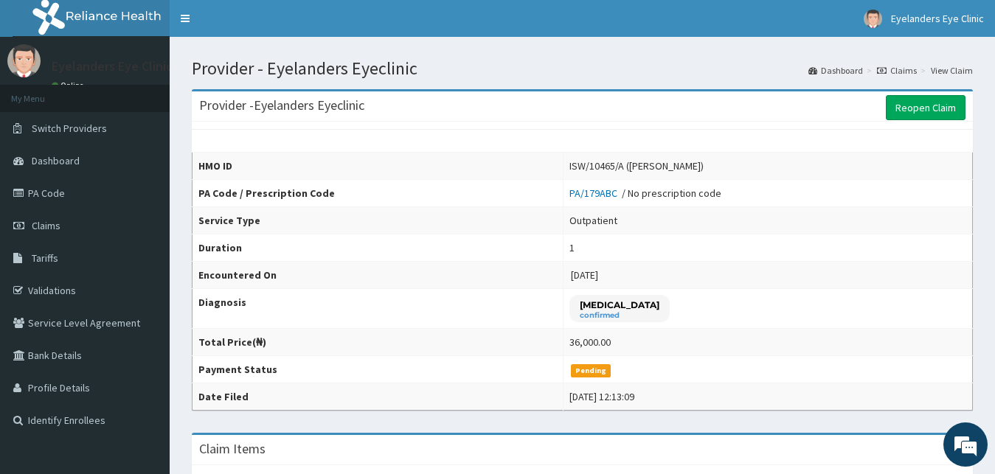
scroll to position [481, 0]
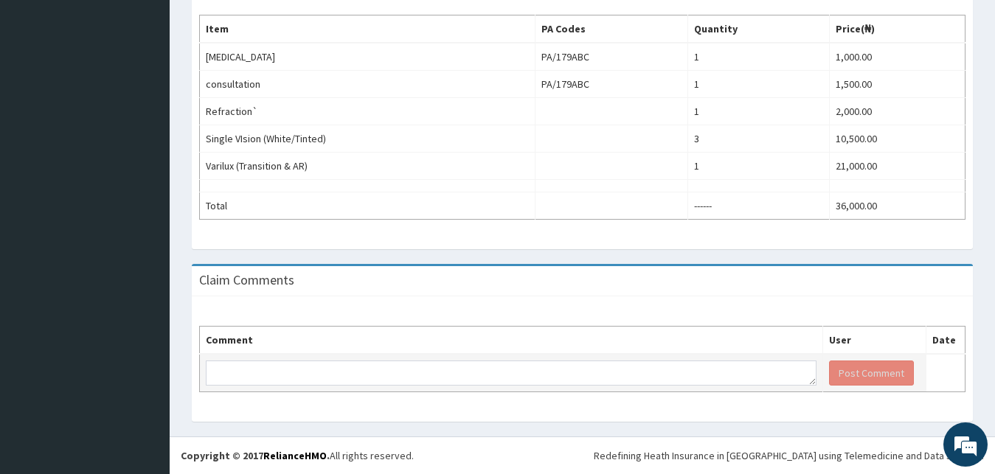
click at [694, 354] on td at bounding box center [511, 373] width 623 height 38
click at [356, 371] on textarea at bounding box center [511, 373] width 610 height 25
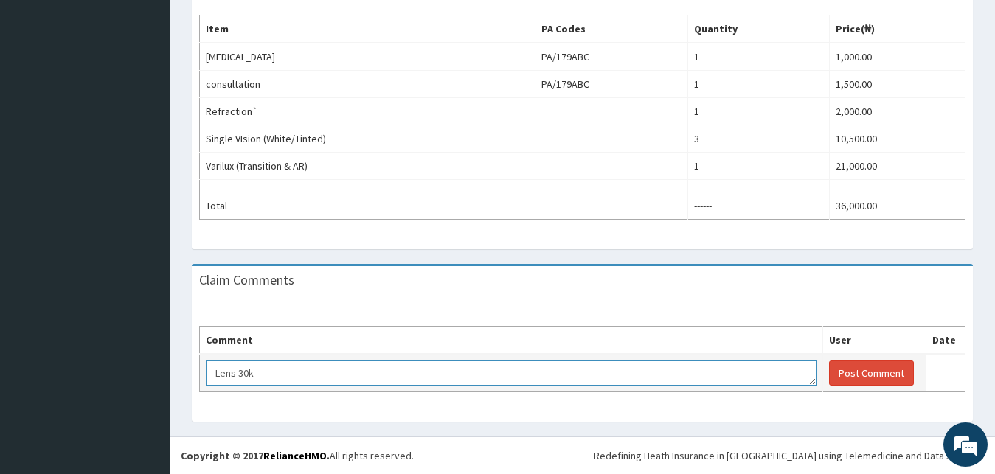
scroll to position [10, 0]
type textarea "Lens 30k"
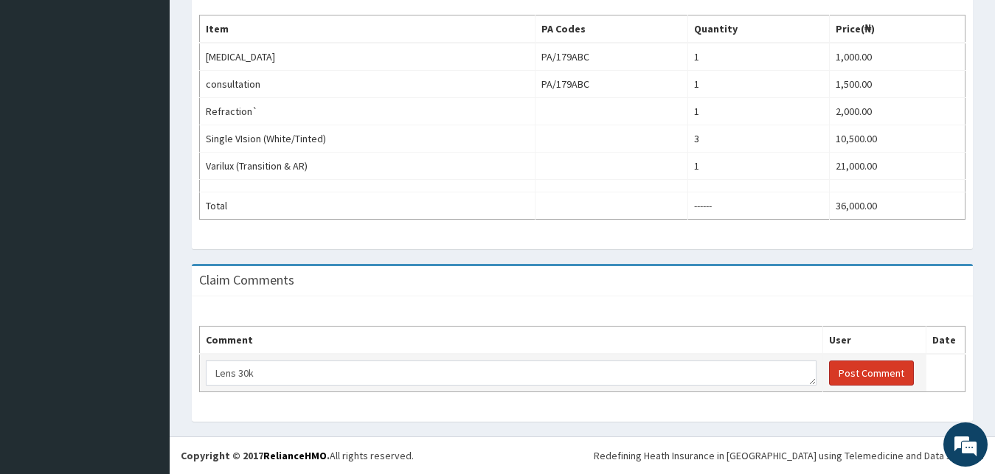
click at [895, 369] on button "Post Comment" at bounding box center [871, 373] width 85 height 25
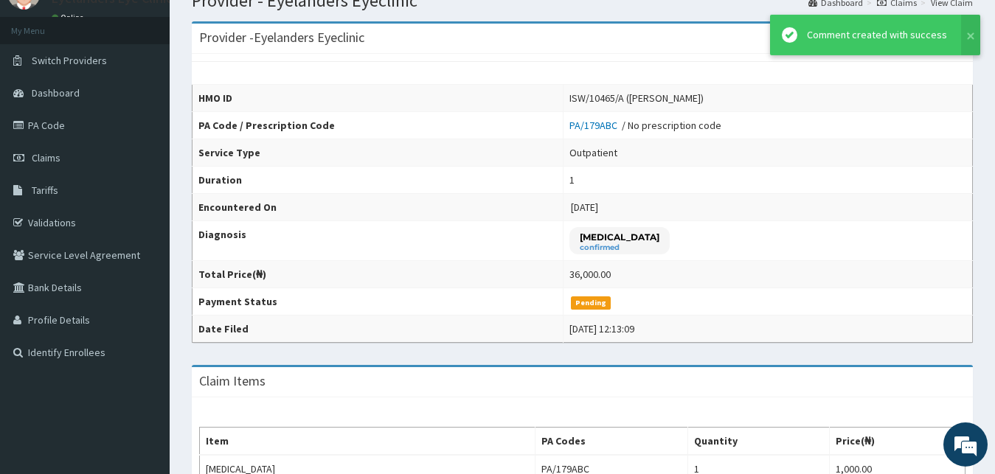
scroll to position [0, 0]
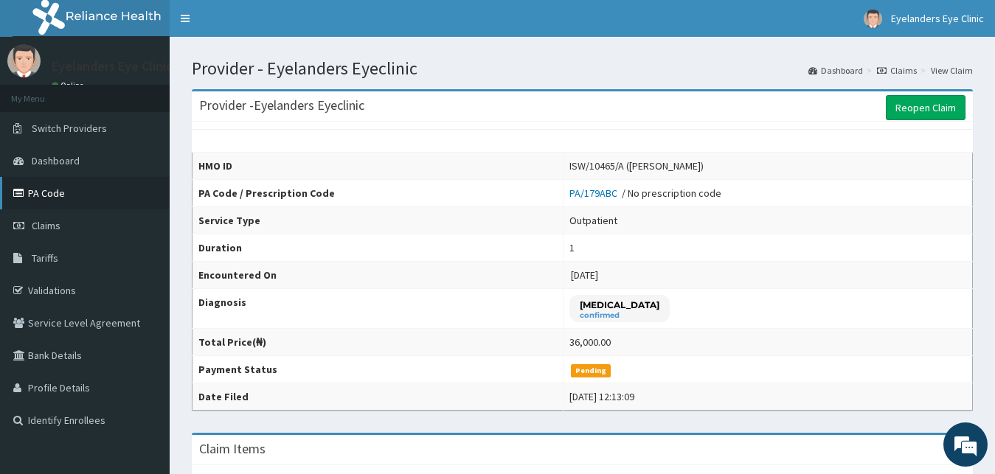
click at [104, 196] on link "PA Code" at bounding box center [85, 193] width 170 height 32
